Goal: Task Accomplishment & Management: Manage account settings

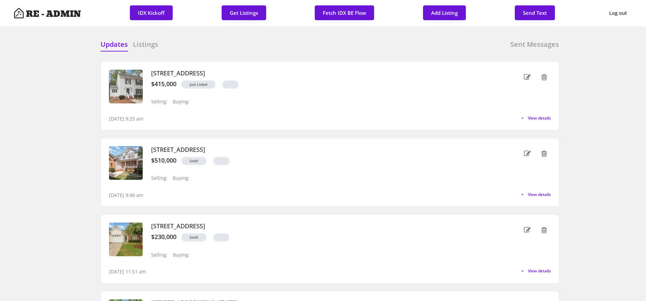
click at [348, 7] on button "Fetch IDX BE Flow" at bounding box center [344, 12] width 59 height 15
click at [249, 17] on button "Get Listings" at bounding box center [244, 12] width 45 height 15
click at [445, 14] on button "Add Listing" at bounding box center [444, 12] width 43 height 15
select select ""new_listing""
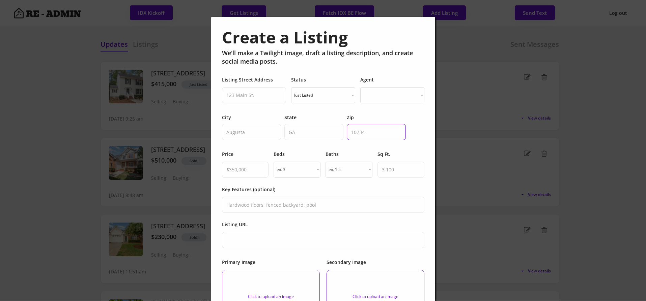
select select ""PLACEHOLDER_1427118222253""
click at [258, 99] on input "input" at bounding box center [254, 95] width 64 height 16
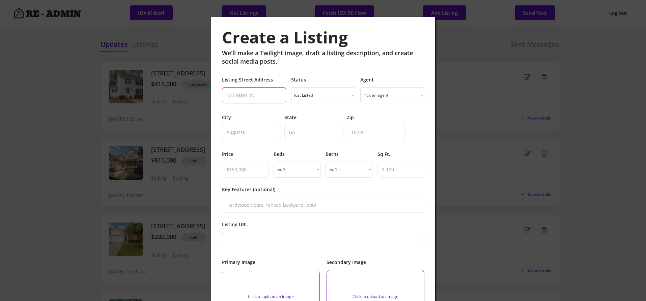
paste input "[STREET_ADDRESS]"
click at [275, 92] on input "input" at bounding box center [254, 95] width 64 height 16
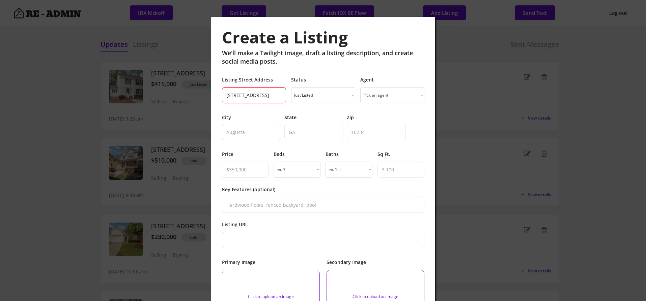
type input "[STREET_ADDRESS]"
click at [358, 131] on input "input" at bounding box center [376, 132] width 59 height 16
paste input "27609"
type input "27609"
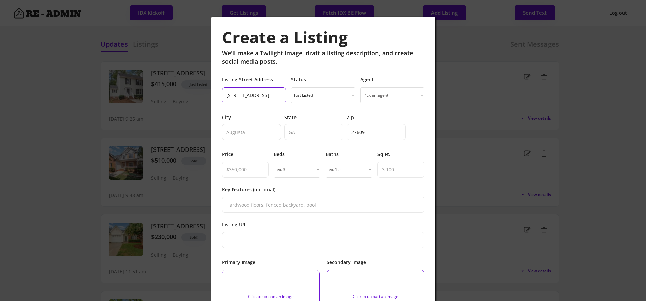
click at [275, 95] on input "input" at bounding box center [254, 95] width 64 height 16
click at [280, 95] on input "input" at bounding box center [254, 95] width 64 height 16
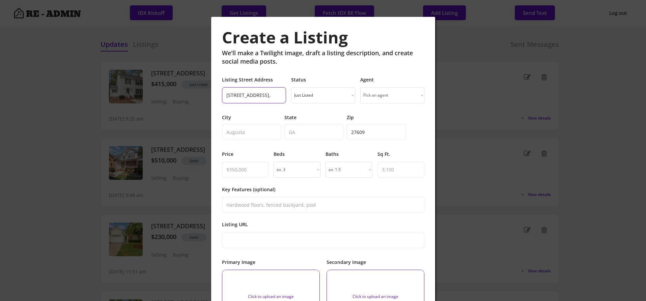
scroll to position [0, 8]
type input "[STREET_ADDRESS],"
click at [297, 129] on input "input" at bounding box center [313, 132] width 59 height 16
paste input "NC"
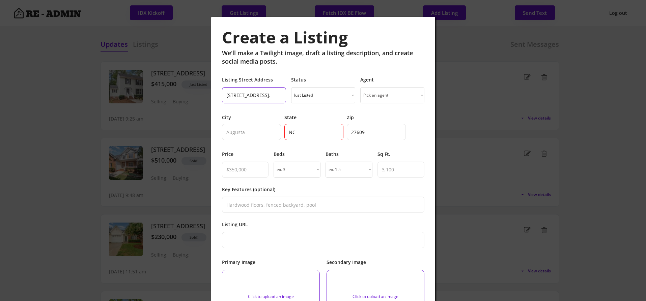
type input "NC"
click at [275, 96] on input "input" at bounding box center [254, 95] width 64 height 16
type input "[STREET_ADDRESS],"
click at [252, 132] on input "input" at bounding box center [251, 132] width 59 height 16
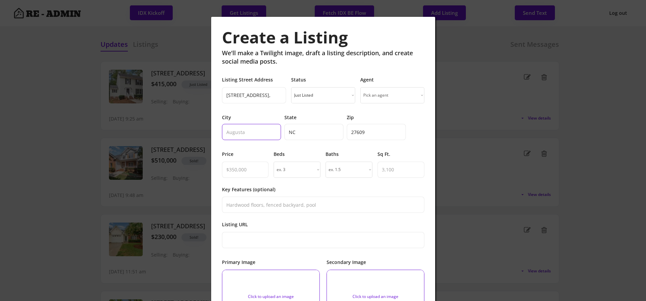
paste input "[GEOGRAPHIC_DATA]"
type input "[GEOGRAPHIC_DATA]"
click at [280, 95] on input "input" at bounding box center [254, 95] width 64 height 16
type input "[STREET_ADDRESS]"
click at [331, 94] on select "Just Listed Coming Soon Open House Price Improved Pending Sold!" at bounding box center [323, 95] width 64 height 16
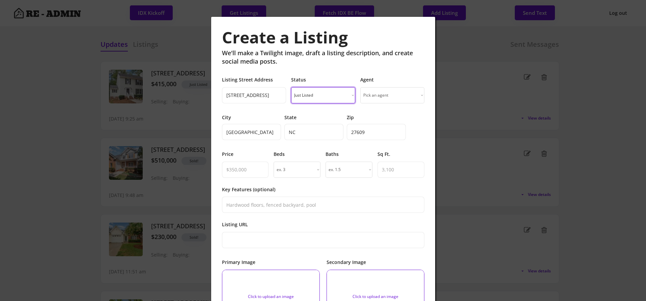
select select ""sold""
click at [388, 95] on select "Pick an agent [PERSON_NAME] [PERSON_NAME] [PERSON_NAME] [PERSON_NAME] [PERSON_N…" at bounding box center [392, 95] width 64 height 16
select select ""1348695171700984260__LOOKUP__1743801533526x822656735240953700""
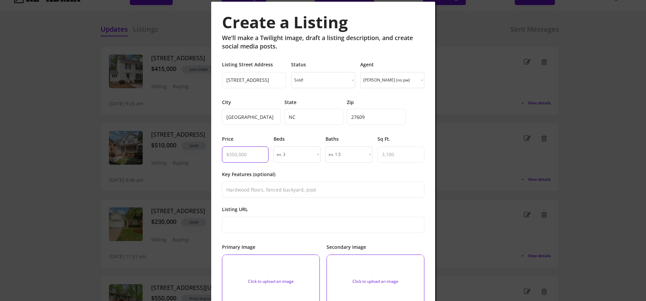
click at [246, 156] on input "input" at bounding box center [245, 155] width 47 height 16
type input "$335,000"
select select "3"
select select "4"
type input "1868"
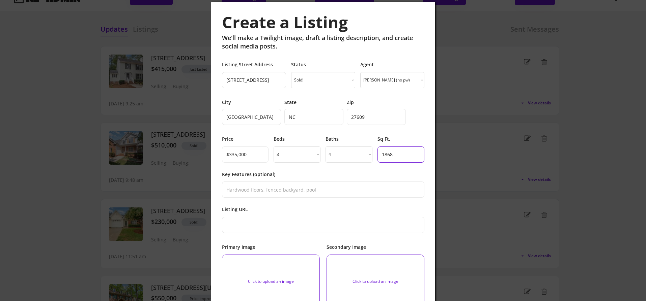
click at [300, 173] on div "Key Features (optional)" at bounding box center [323, 184] width 202 height 27
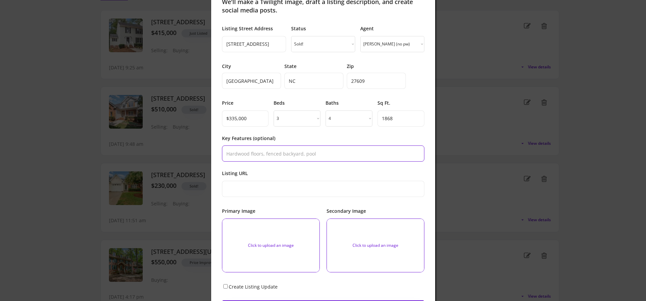
click at [292, 158] on input "input" at bounding box center [323, 154] width 202 height 16
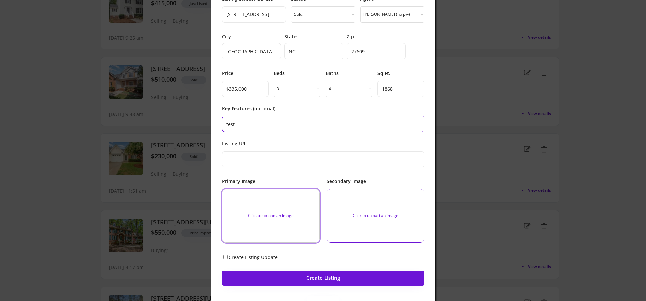
type input "test"
click at [285, 215] on input "file" at bounding box center [270, 215] width 97 height 53
type input "C:\fakepath\3011f94e376a24a06e2297a75da61463-cc_ft_1536.webp"
click at [376, 212] on input "file" at bounding box center [375, 215] width 97 height 53
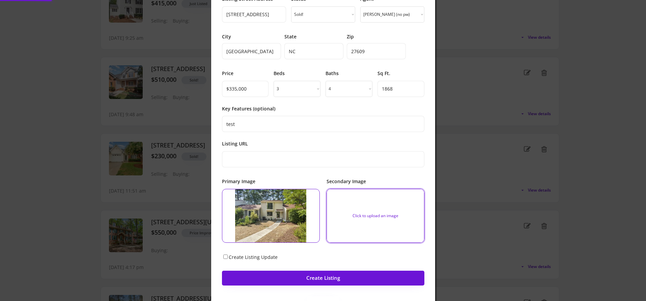
type input "C:\fakepath\be49151092b2354b629e7bc4c8ea5c2c-cc_ft_1536.webp"
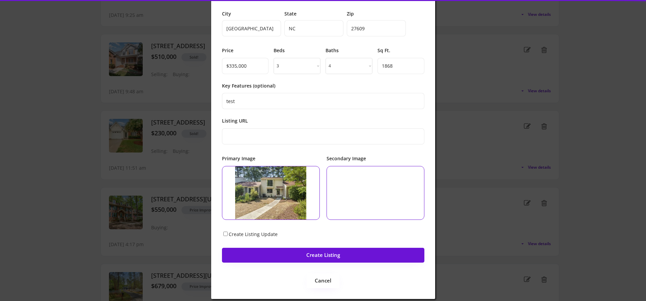
scroll to position [105, 0]
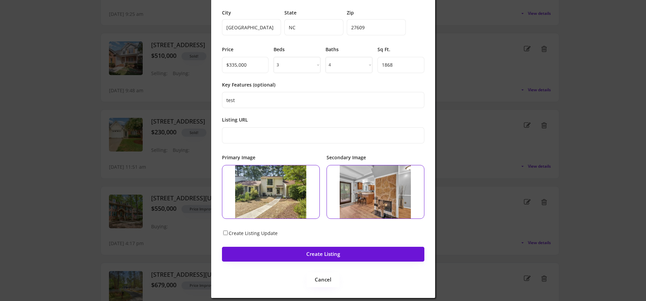
click at [226, 232] on input "Create Listing Update" at bounding box center [225, 233] width 4 height 4
checkbox input "true"
click at [289, 254] on button "Create Listing" at bounding box center [323, 254] width 202 height 15
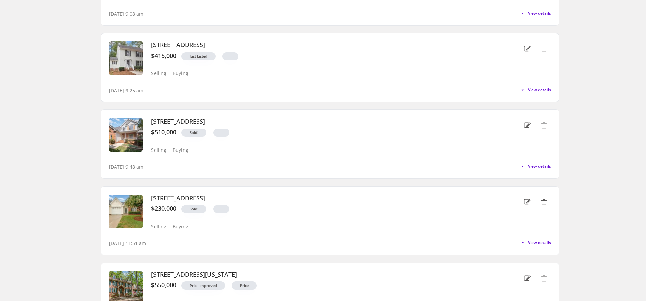
scroll to position [0, 0]
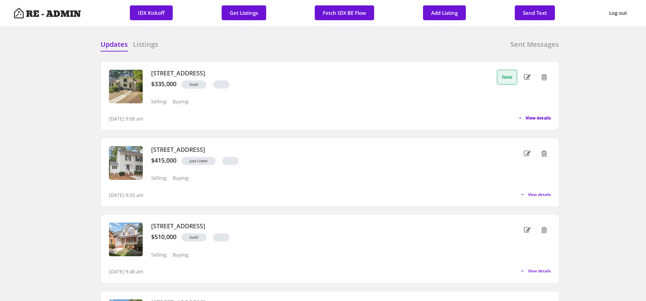
click at [532, 119] on span "View details" at bounding box center [537, 118] width 25 height 4
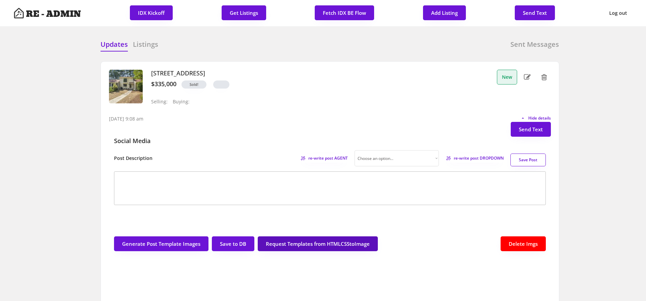
click at [331, 243] on button "Request Templates from HTMLCSStoImage" at bounding box center [318, 244] width 120 height 15
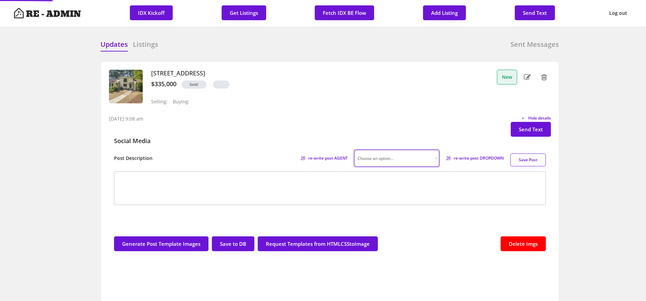
click at [430, 157] on select "Choose an option... Professional Factual & Direct Whimsical & Playful Excited &…" at bounding box center [396, 158] width 84 height 16
select select ""factual""
click at [467, 158] on span "re-write post DROPDOWN" at bounding box center [476, 158] width 54 height 4
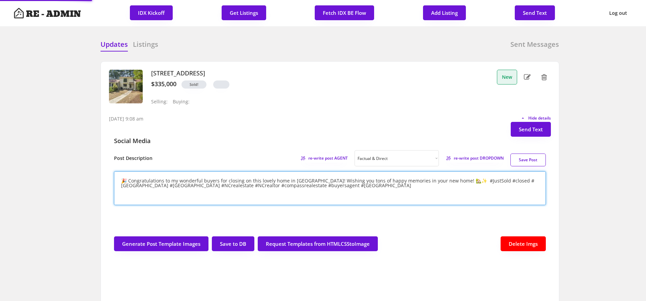
click at [450, 182] on textarea "🎉 Congratulations to my wonderful buyers for closing on this lovely home in [GE…" at bounding box center [330, 189] width 432 height 34
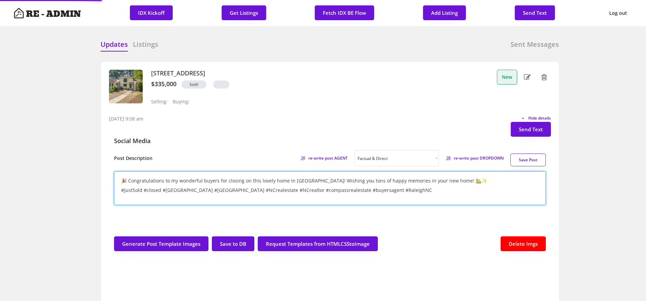
type textarea "🎉 Congratulations to my wonderful buyers for closing on this lovely home in [GE…"
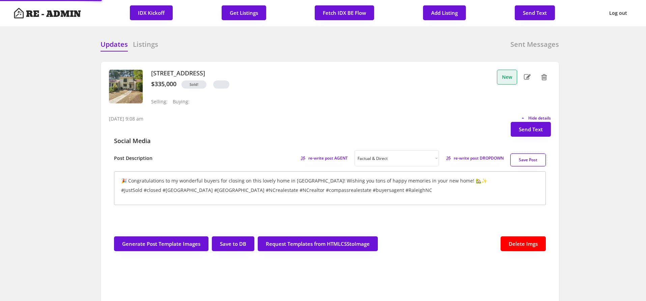
click at [530, 158] on button "Save Post" at bounding box center [527, 160] width 35 height 13
click at [530, 130] on button "Send Text" at bounding box center [530, 129] width 40 height 15
select select "raleigh"
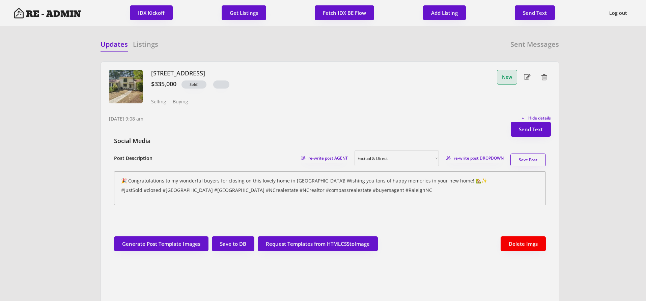
scroll to position [17, 0]
select select ""1348695171700984260__LOOKUP__1743599703321x142788062077753970""
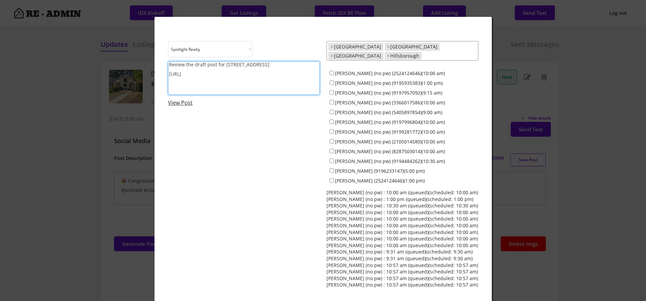
drag, startPoint x: 222, startPoint y: 63, endPoint x: 168, endPoint y: 64, distance: 54.3
click at [168, 64] on textarea "Review the draft post for [STREET_ADDRESS]: [URL]" at bounding box center [244, 78] width 152 height 34
type textarea "Congrats on closing on [STREET_ADDRESS] Consider posting the following: [URL]"
click at [331, 90] on input "[PERSON_NAME] (no pw) (9197957092)(9:15 am)" at bounding box center [331, 92] width 4 height 4
checkbox input "true"
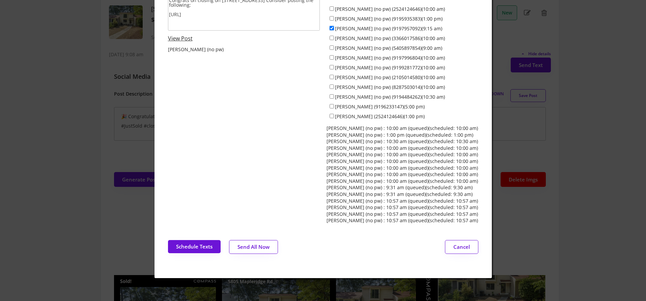
scroll to position [64, 0]
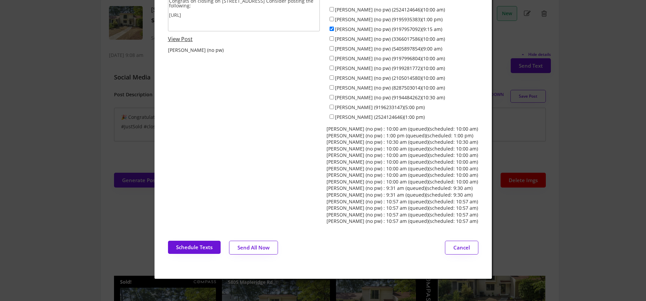
click at [184, 38] on link "View Post" at bounding box center [180, 38] width 25 height 7
click at [195, 243] on button "Schedule Texts" at bounding box center [194, 247] width 53 height 13
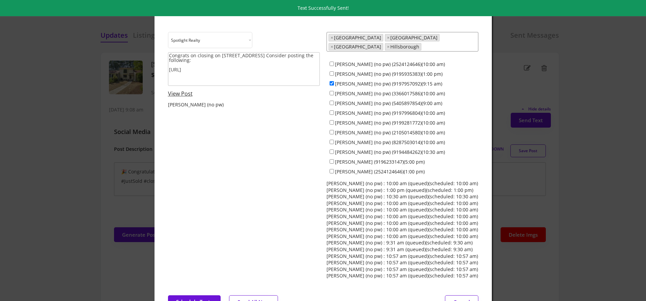
scroll to position [0, 0]
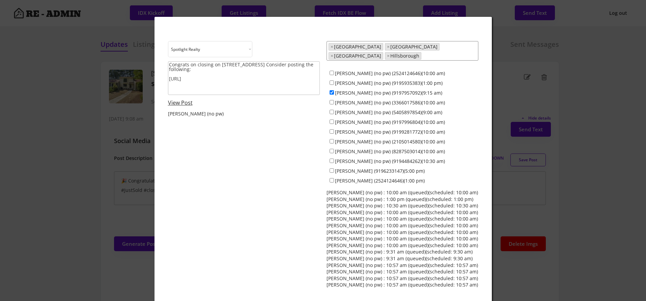
click at [116, 165] on div at bounding box center [323, 150] width 646 height 301
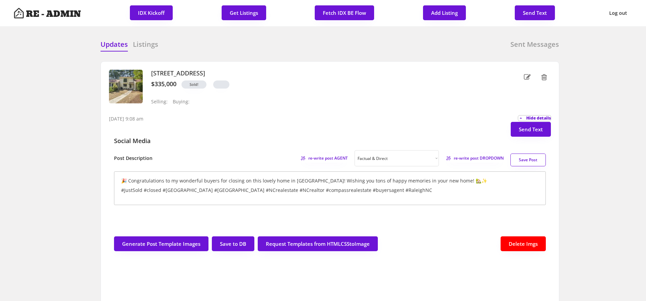
click at [536, 116] on span "Hide details" at bounding box center [538, 118] width 25 height 4
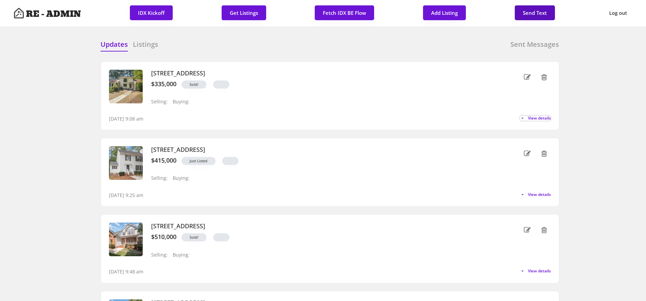
click at [531, 9] on button "Send Text" at bounding box center [535, 12] width 40 height 15
select select "raleigh"
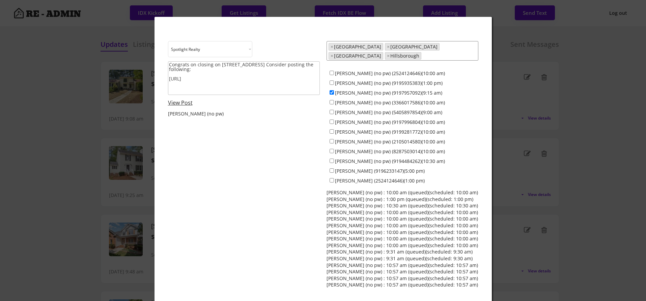
click at [298, 83] on textarea "Congrats on closing on [STREET_ADDRESS] Consider posting the following: [URL]" at bounding box center [244, 78] width 152 height 34
click at [332, 90] on input "[PERSON_NAME] (no pw) (9197957092)(9:15 am)" at bounding box center [331, 92] width 4 height 4
checkbox input "false"
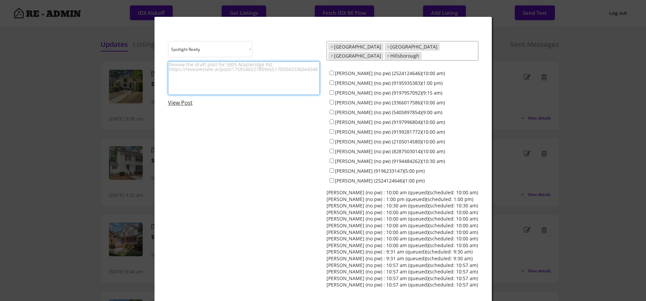
click at [242, 74] on textarea at bounding box center [244, 78] width 152 height 34
click at [264, 78] on textarea at bounding box center [244, 78] width 152 height 34
paste textarea "🍁 Hope you had a great weekend! With the first days of fall arriving, it’s a pe…"
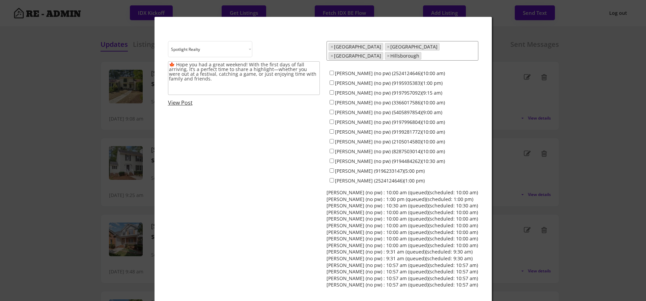
click at [245, 154] on div "Choose an option... Spotlight Realty Test Brokerage 🍁 Hope you had a great week…" at bounding box center [323, 164] width 310 height 247
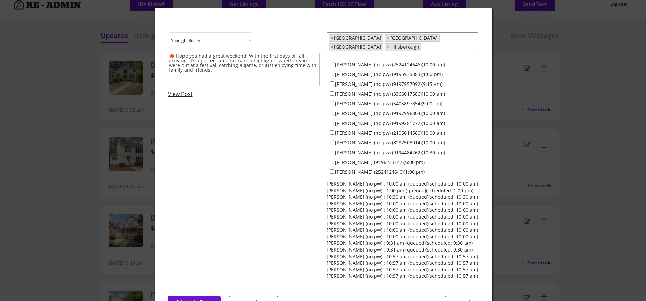
scroll to position [10, 0]
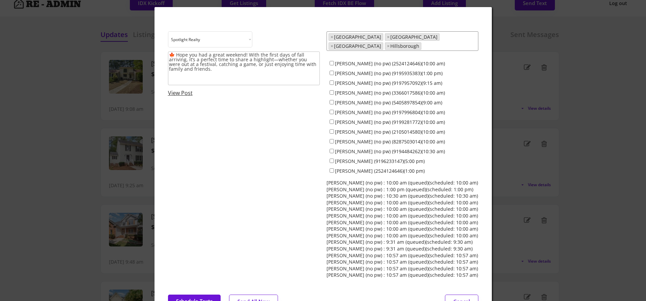
click at [269, 59] on textarea "🍁 Hope you had a great weekend! With the first days of fall arriving, it’s a pe…" at bounding box center [244, 69] width 152 height 34
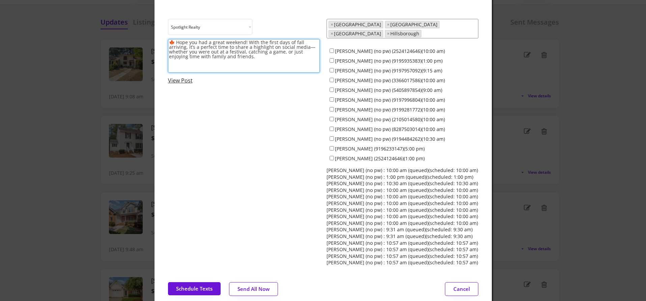
scroll to position [21, 0]
type textarea "🍁 Hope you had a great weekend! With the first days of fall arriving, it’s a pe…"
click at [331, 50] on input "[PERSON_NAME] (no pw) (2524124646)(10:00 am)" at bounding box center [331, 52] width 4 height 4
checkbox input "true"
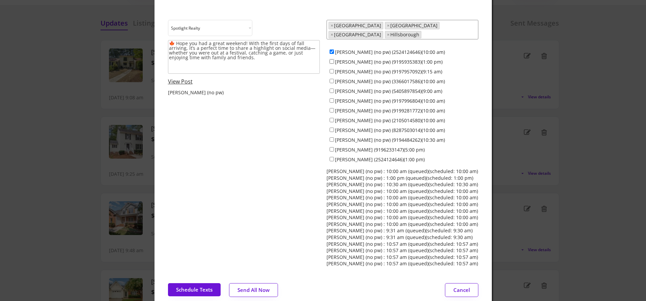
click at [331, 59] on input "[PERSON_NAME] (no pw) (9195935383)(1:00 pm)" at bounding box center [331, 61] width 4 height 4
checkbox input "true"
click at [332, 69] on input "[PERSON_NAME] (no pw) (9197957092)(9:15 am)" at bounding box center [331, 71] width 4 height 4
checkbox input "true"
click at [332, 79] on input "[PERSON_NAME] (no pw) (3366017586)(10:00 am)" at bounding box center [331, 81] width 4 height 4
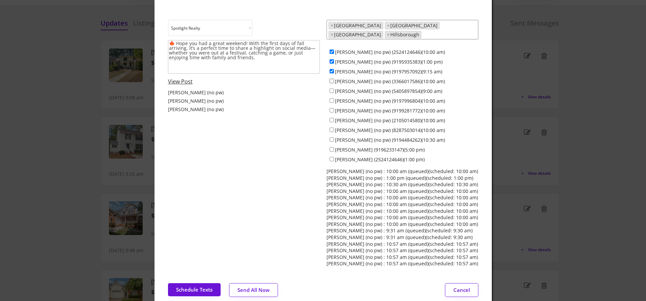
checkbox input "true"
click at [332, 98] on input "[PERSON_NAME] (no pw) (9197996804)(10:00 am)" at bounding box center [331, 100] width 4 height 4
checkbox input "true"
click at [332, 108] on input "[PERSON_NAME] (no pw) (9199281772)(10:00 am)" at bounding box center [331, 110] width 4 height 4
checkbox input "true"
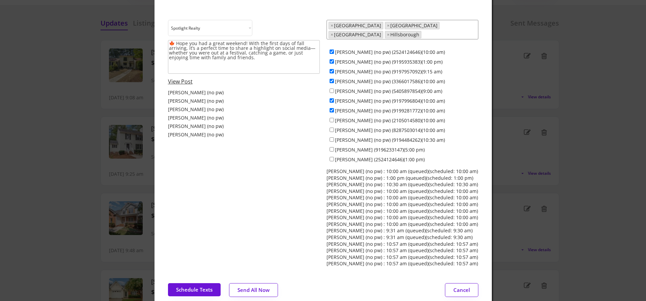
click at [331, 118] on div "[PERSON_NAME] (no pw) (2105014580)(10:00 am)" at bounding box center [402, 120] width 152 height 10
click at [331, 128] on input "[PERSON_NAME] (no pw) (8287503014)(10:00 am)" at bounding box center [331, 130] width 4 height 4
checkbox input "true"
click at [331, 138] on input "[PERSON_NAME] (no pw) (9194484262)(10:30 am)" at bounding box center [331, 140] width 4 height 4
checkbox input "true"
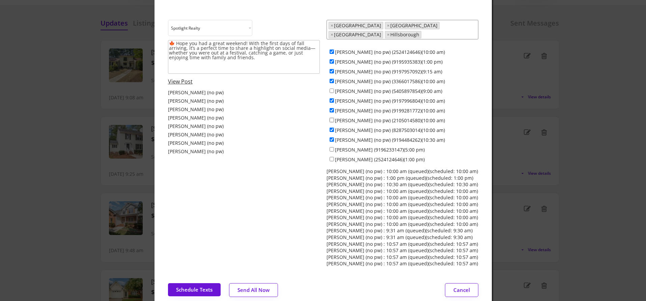
click at [331, 118] on input "[PERSON_NAME] (no pw) (2105014580)(10:00 am)" at bounding box center [331, 120] width 4 height 4
checkbox input "true"
click at [208, 285] on button "Schedule Texts" at bounding box center [194, 290] width 53 height 13
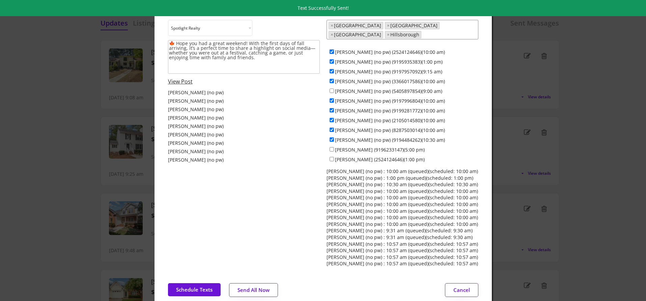
click at [331, 50] on input "[PERSON_NAME] (no pw) (2524124646)(10:00 am)" at bounding box center [331, 52] width 4 height 4
checkbox input "false"
click at [331, 59] on input "[PERSON_NAME] (no pw) (9195935383)(1:00 pm)" at bounding box center [331, 61] width 4 height 4
checkbox input "false"
click at [331, 69] on input "[PERSON_NAME] (no pw) (9197957092)(9:15 am)" at bounding box center [331, 71] width 4 height 4
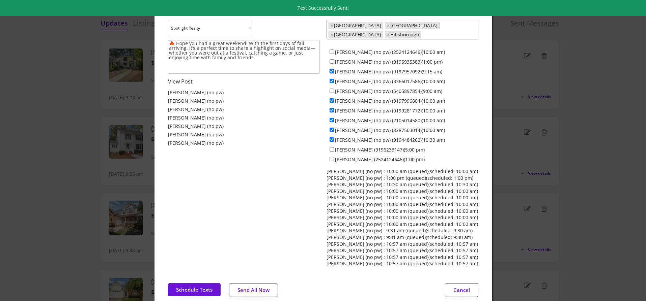
checkbox input "false"
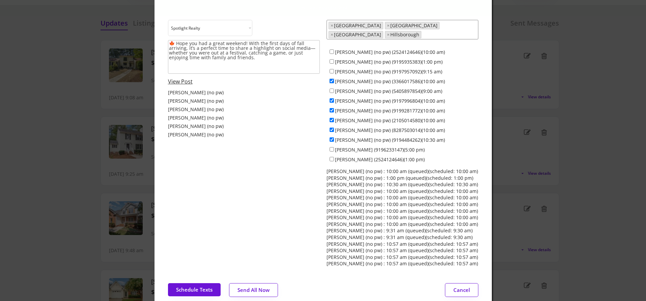
click at [331, 79] on input "[PERSON_NAME] (no pw) (3366017586)(10:00 am)" at bounding box center [331, 81] width 4 height 4
checkbox input "false"
click at [331, 89] on input "[PERSON_NAME] (no pw) (5405897854)(9:00 am)" at bounding box center [331, 91] width 4 height 4
checkbox input "true"
click at [332, 98] on div "[PERSON_NAME] (no pw) (9197996804)(10:00 am)" at bounding box center [402, 101] width 152 height 10
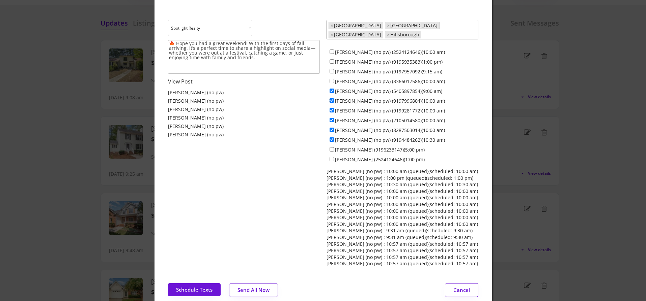
click at [332, 98] on input "[PERSON_NAME] (no pw) (9197996804)(10:00 am)" at bounding box center [331, 100] width 4 height 4
checkbox input "false"
click at [331, 108] on input "[PERSON_NAME] (no pw) (9199281772)(10:00 am)" at bounding box center [331, 110] width 4 height 4
checkbox input "false"
click at [331, 118] on input "[PERSON_NAME] (no pw) (2105014580)(10:00 am)" at bounding box center [331, 120] width 4 height 4
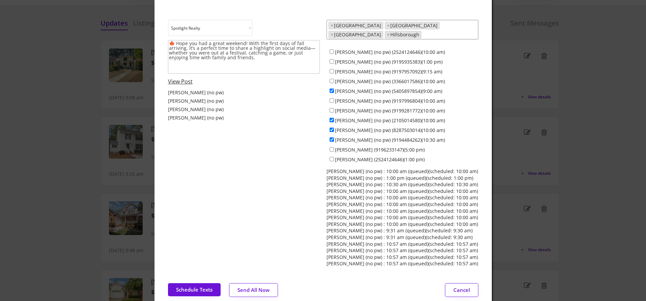
checkbox input "false"
click at [331, 128] on input "[PERSON_NAME] (no pw) (8287503014)(10:00 am)" at bounding box center [331, 130] width 4 height 4
checkbox input "false"
click at [330, 138] on input "[PERSON_NAME] (no pw) (9194484262)(10:30 am)" at bounding box center [331, 140] width 4 height 4
checkbox input "false"
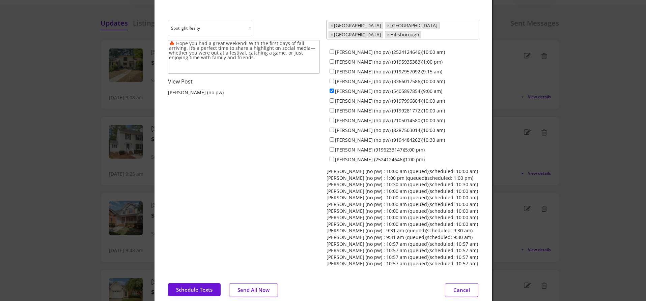
click at [251, 285] on button "Send All Now" at bounding box center [253, 291] width 49 height 14
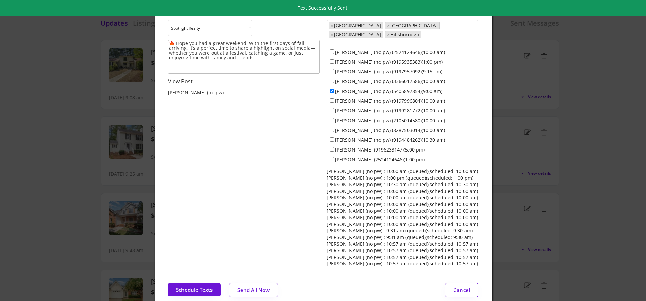
click at [88, 128] on div at bounding box center [323, 150] width 646 height 301
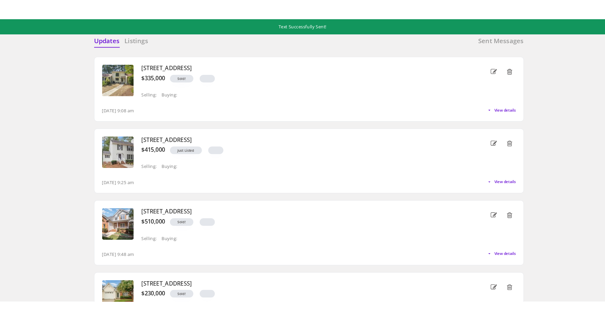
scroll to position [0, 0]
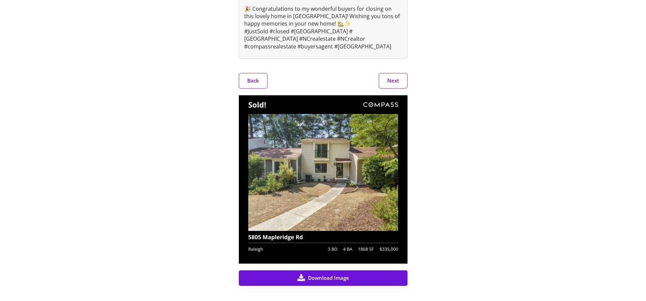
scroll to position [137, 0]
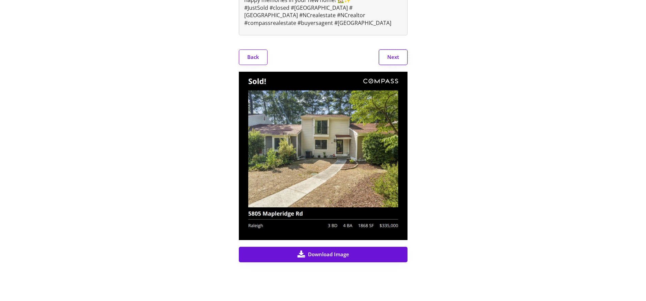
click at [393, 63] on button "Next" at bounding box center [393, 58] width 29 height 16
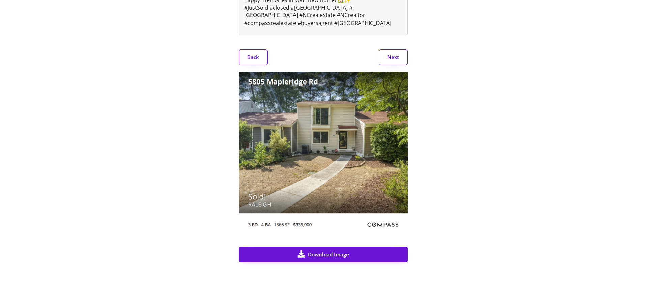
click at [393, 63] on button "Next" at bounding box center [393, 58] width 29 height 16
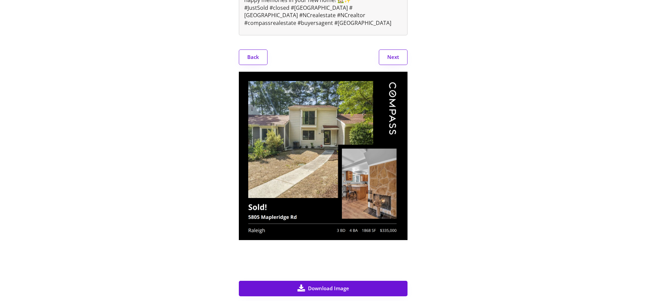
click at [393, 63] on button "Next" at bounding box center [393, 58] width 29 height 16
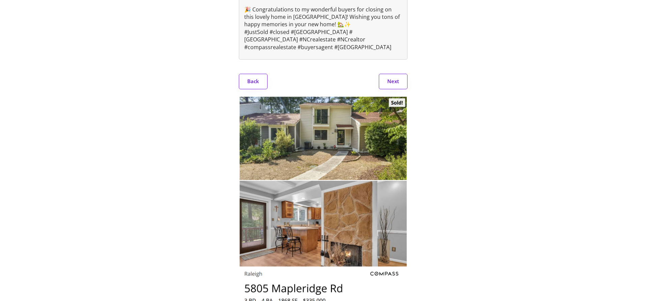
scroll to position [0, 0]
